Goal: Information Seeking & Learning: Learn about a topic

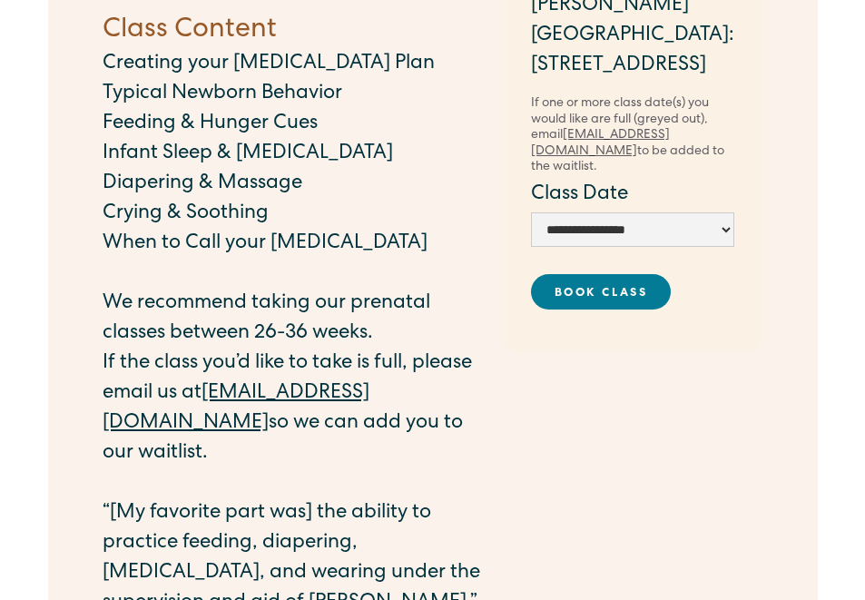
scroll to position [499, 0]
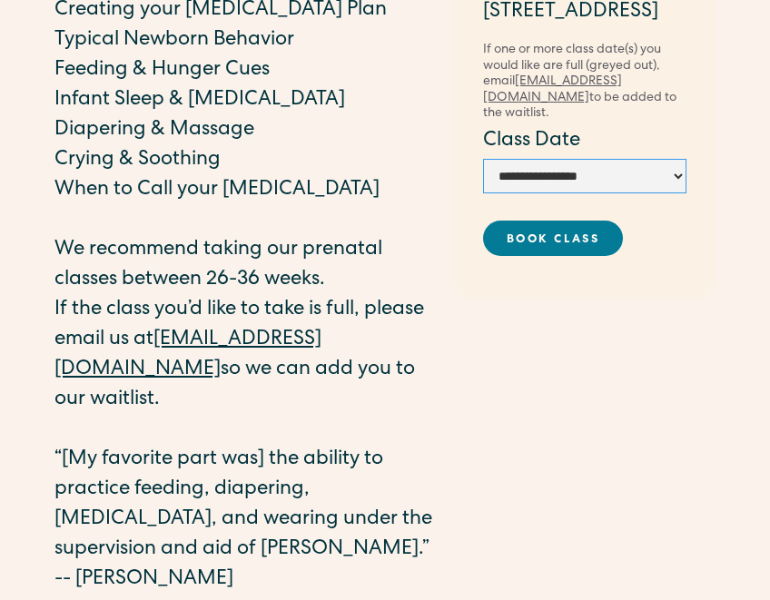
select select "**********"
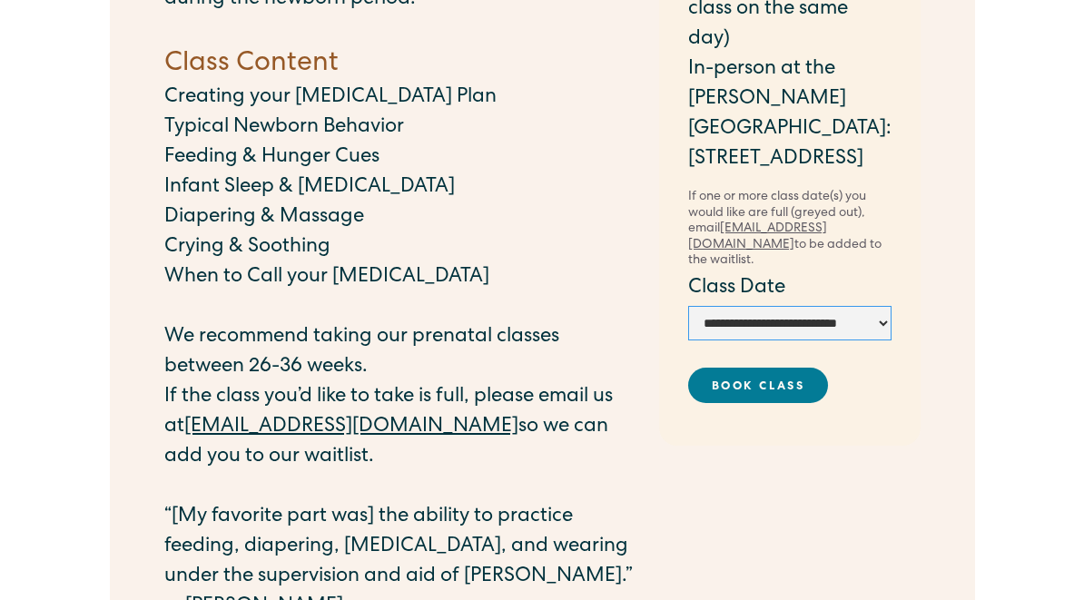
scroll to position [326, 0]
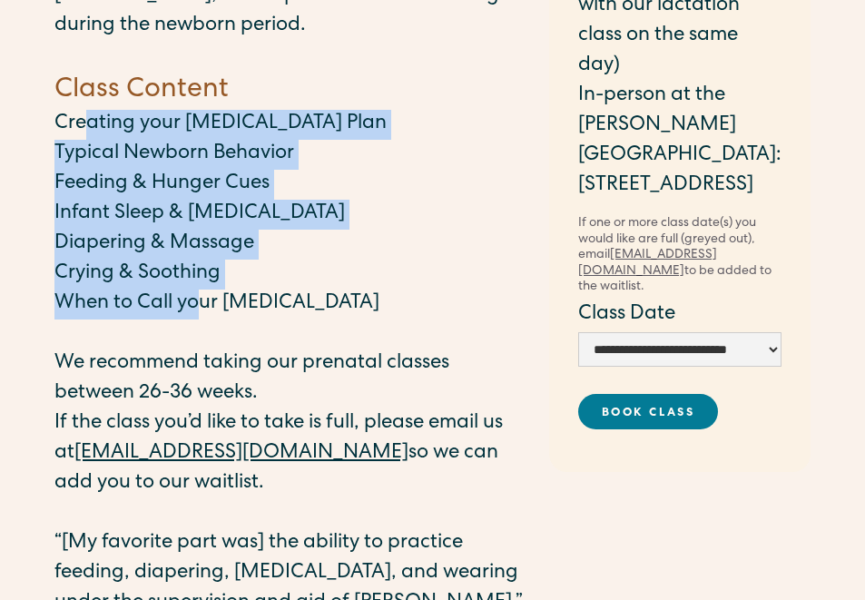
drag, startPoint x: 86, startPoint y: 119, endPoint x: 198, endPoint y: 292, distance: 206.2
click at [198, 292] on div "Our Newborn Care Class will cover [MEDICAL_DATA] planning and baby care topics …" at bounding box center [292, 270] width 476 height 817
click at [198, 292] on p "When to Call your [MEDICAL_DATA]" at bounding box center [292, 304] width 476 height 30
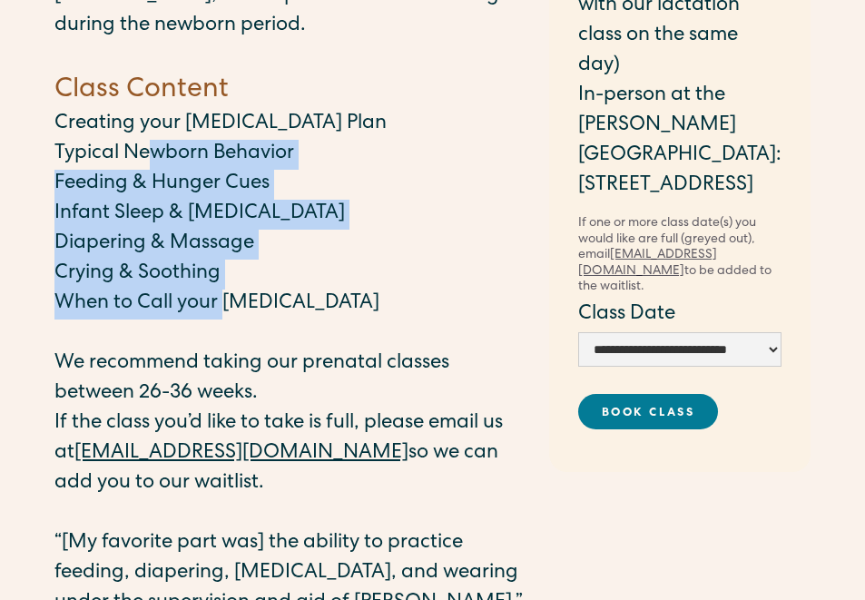
drag, startPoint x: 226, startPoint y: 292, endPoint x: 145, endPoint y: 158, distance: 156.7
click at [148, 158] on div "Our Newborn Care Class will cover [MEDICAL_DATA] planning and baby care topics …" at bounding box center [292, 270] width 476 height 817
click at [145, 158] on p "Typical Newborn Behavior" at bounding box center [292, 155] width 476 height 30
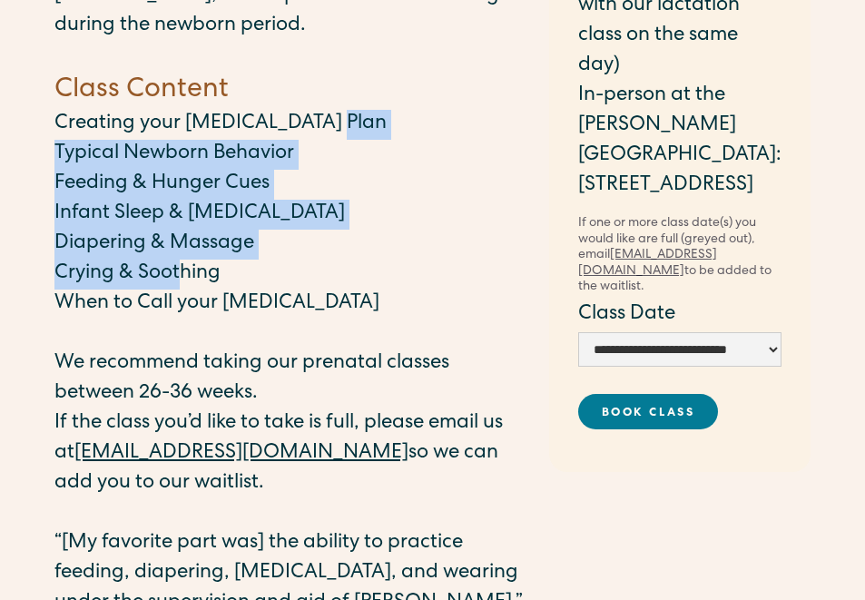
drag, startPoint x: 90, startPoint y: 139, endPoint x: 189, endPoint y: 290, distance: 181.0
click at [189, 290] on div "Our Newborn Care Class will cover [MEDICAL_DATA] planning and baby care topics …" at bounding box center [292, 270] width 476 height 817
click at [189, 290] on p "When to Call your [MEDICAL_DATA]" at bounding box center [292, 304] width 476 height 30
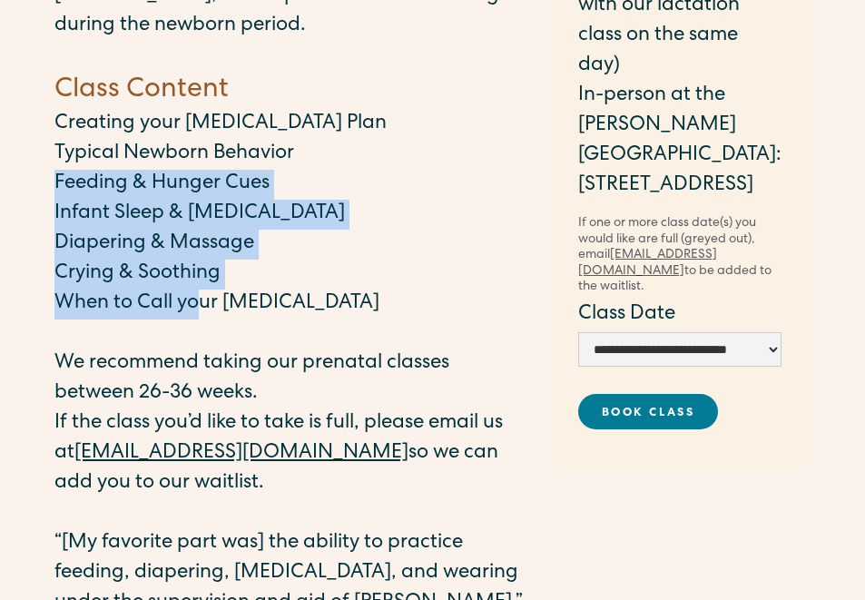
drag, startPoint x: 203, startPoint y: 290, endPoint x: 145, endPoint y: 168, distance: 135.6
click at [145, 168] on div "Our Newborn Care Class will cover [MEDICAL_DATA] planning and baby care topics …" at bounding box center [292, 270] width 476 height 817
click at [145, 169] on p "Typical Newborn Behavior" at bounding box center [292, 155] width 476 height 30
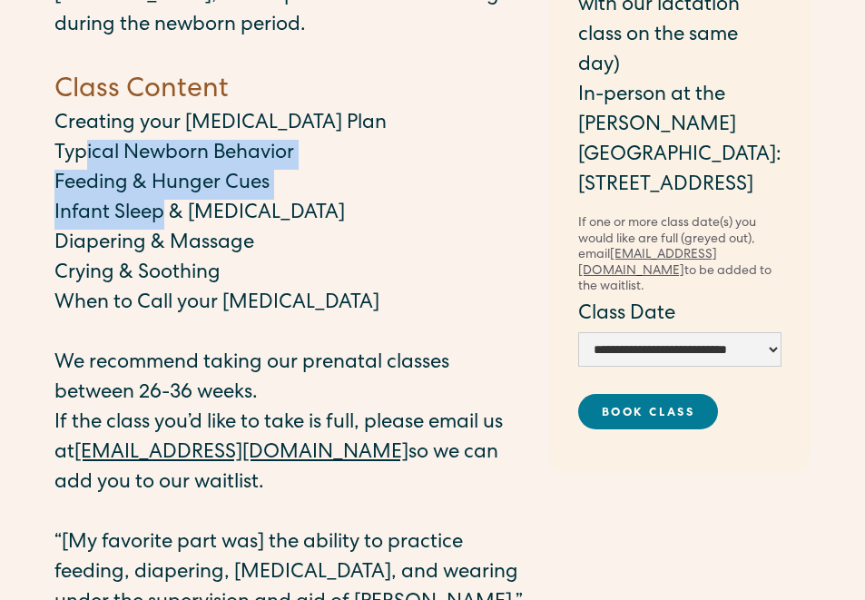
drag, startPoint x: 86, startPoint y: 143, endPoint x: 165, endPoint y: 231, distance: 118.2
click at [164, 231] on div "Our Newborn Care Class will cover [MEDICAL_DATA] planning and baby care topics …" at bounding box center [292, 270] width 476 height 817
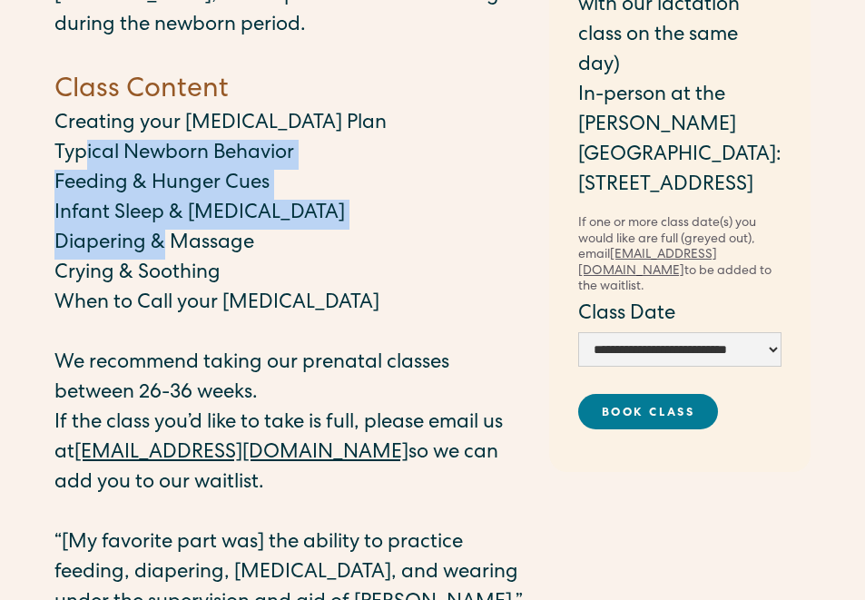
click at [165, 231] on p "Diapering & Massage" at bounding box center [292, 245] width 476 height 30
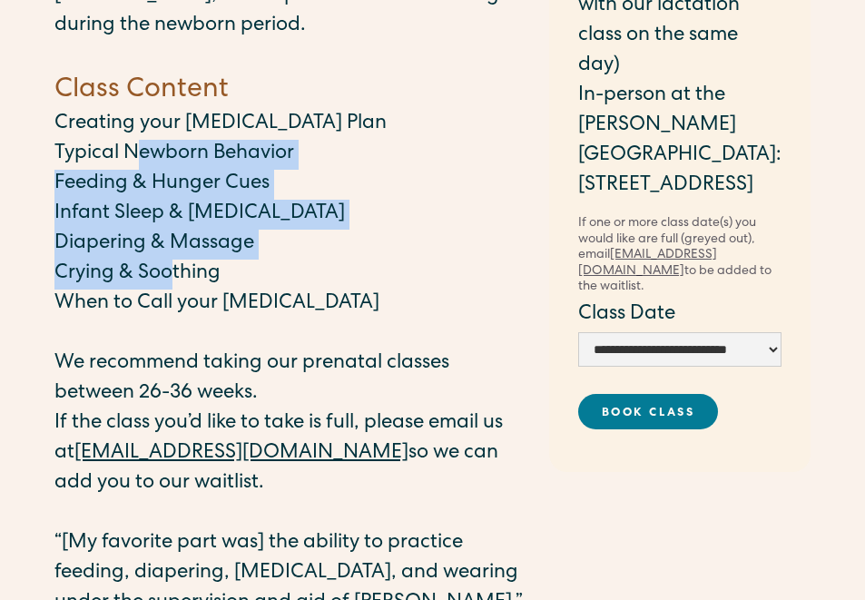
drag, startPoint x: 175, startPoint y: 269, endPoint x: 142, endPoint y: 165, distance: 108.5
click at [142, 165] on div "Our Newborn Care Class will cover [MEDICAL_DATA] planning and baby care topics …" at bounding box center [292, 270] width 476 height 817
click at [142, 165] on p "Typical Newborn Behavior" at bounding box center [292, 155] width 476 height 30
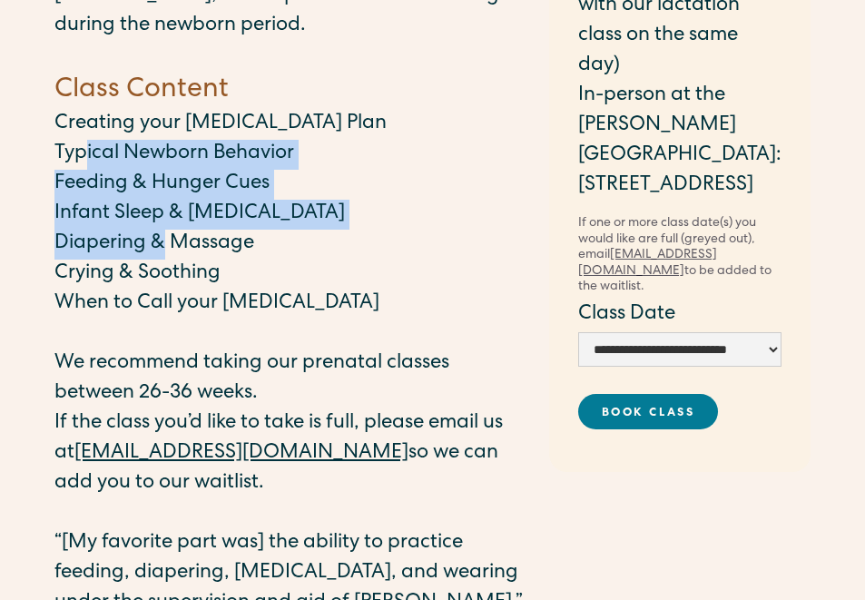
drag, startPoint x: 85, startPoint y: 142, endPoint x: 163, endPoint y: 241, distance: 126.0
click at [163, 241] on div "Our Newborn Care Class will cover [MEDICAL_DATA] planning and baby care topics …" at bounding box center [292, 270] width 476 height 817
click at [163, 241] on p "Diapering & Massage" at bounding box center [292, 245] width 476 height 30
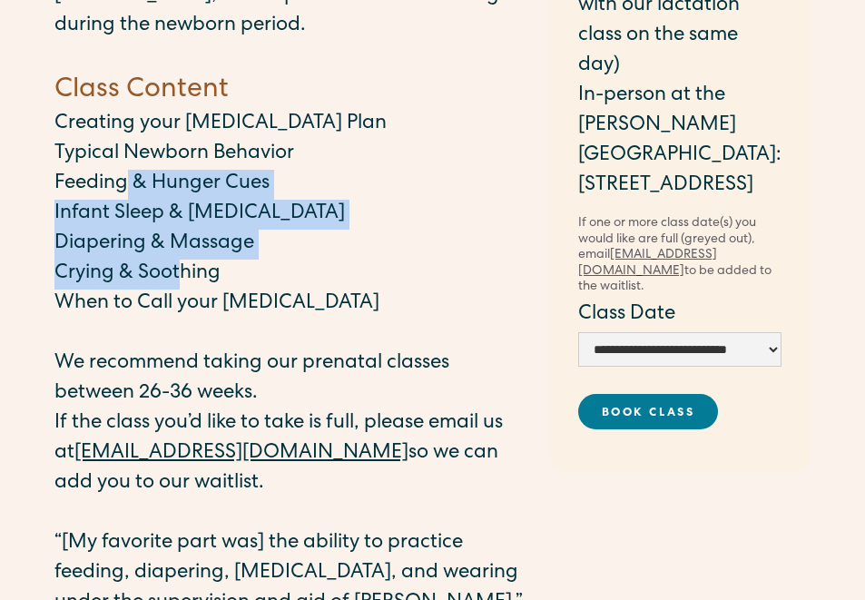
drag, startPoint x: 182, startPoint y: 286, endPoint x: 124, endPoint y: 188, distance: 113.5
click at [124, 188] on div "Our Newborn Care Class will cover [MEDICAL_DATA] planning and baby care topics …" at bounding box center [292, 270] width 476 height 817
click at [124, 188] on p "Feeding & Hunger Cues" at bounding box center [292, 185] width 476 height 30
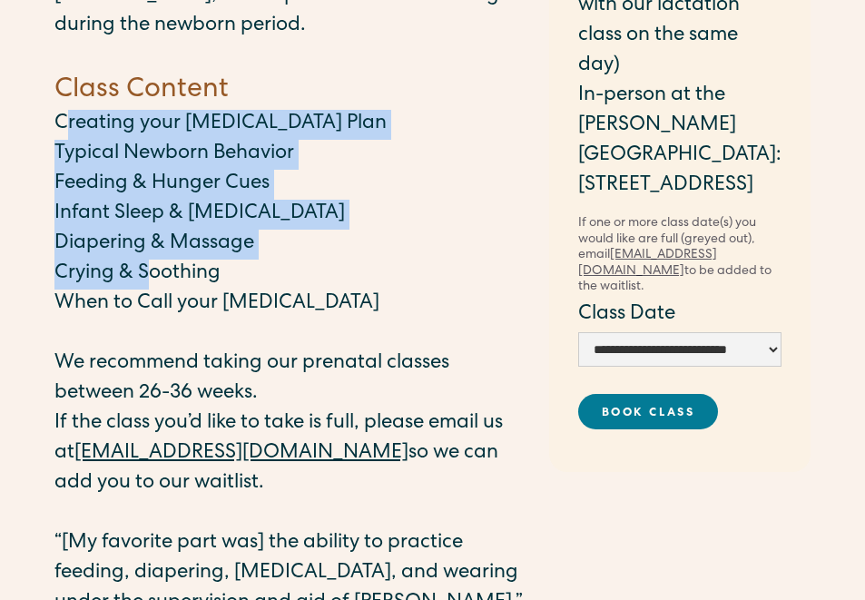
drag, startPoint x: 67, startPoint y: 123, endPoint x: 158, endPoint y: 270, distance: 173.5
click at [158, 270] on div "Our Newborn Care Class will cover [MEDICAL_DATA] planning and baby care topics …" at bounding box center [292, 270] width 476 height 817
click at [163, 273] on p "Crying & Soothing" at bounding box center [292, 275] width 476 height 30
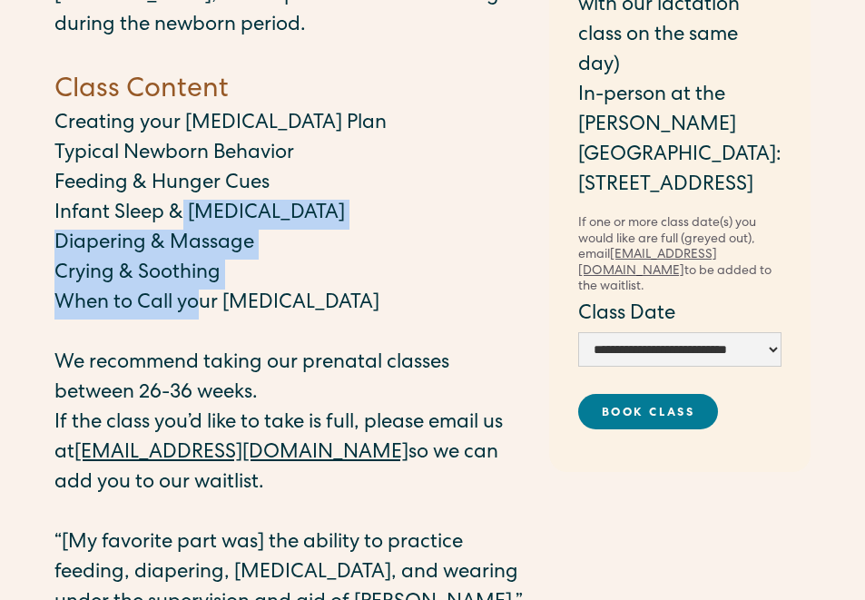
drag, startPoint x: 196, startPoint y: 309, endPoint x: 177, endPoint y: 213, distance: 97.2
click at [178, 214] on div "Our Newborn Care Class will cover [MEDICAL_DATA] planning and baby care topics …" at bounding box center [292, 270] width 476 height 817
click at [177, 213] on p "Infant Sleep & [MEDICAL_DATA]" at bounding box center [292, 215] width 476 height 30
